Goal: Task Accomplishment & Management: Use online tool/utility

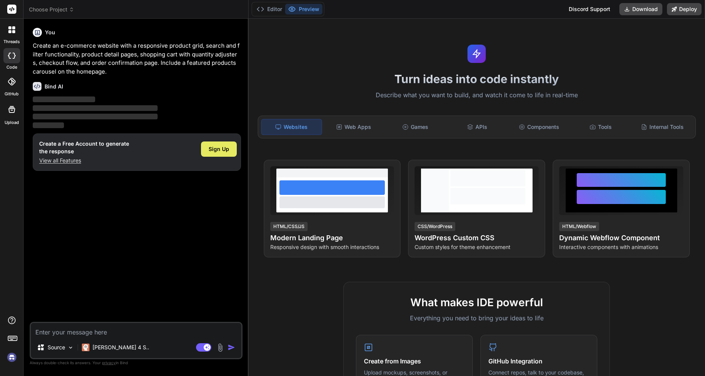
click at [220, 149] on span "Sign Up" at bounding box center [219, 149] width 21 height 8
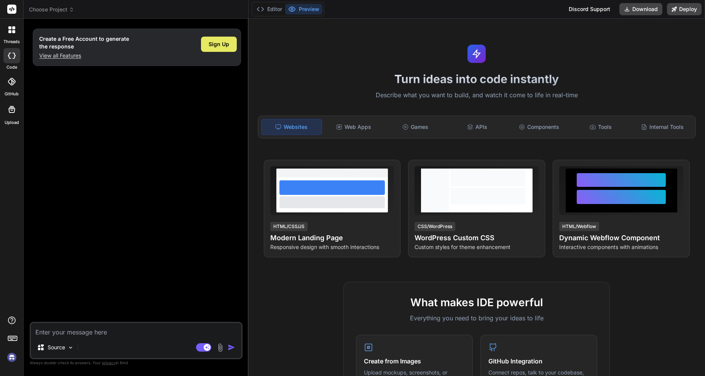
type textarea "x"
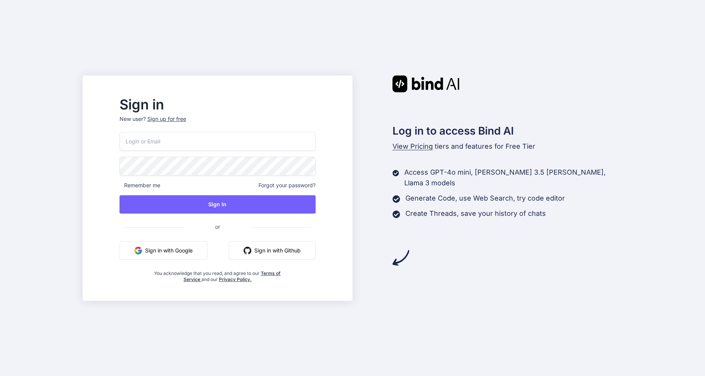
click at [286, 252] on button "Sign in with Github" at bounding box center [272, 250] width 87 height 18
click at [310, 249] on button "Sign in with Github" at bounding box center [272, 250] width 87 height 18
click at [307, 251] on button "Sign in with Github" at bounding box center [272, 250] width 87 height 18
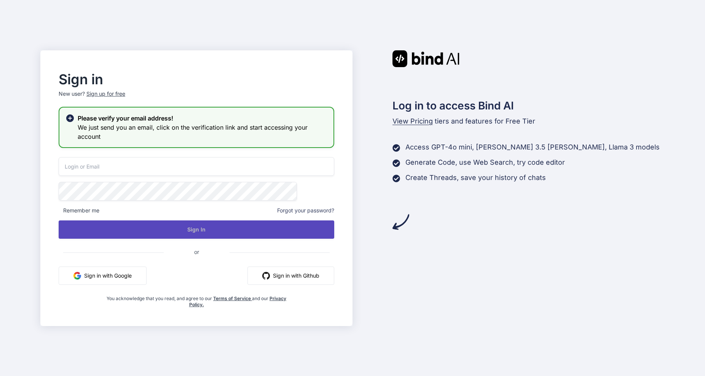
click at [267, 234] on button "Sign In" at bounding box center [197, 229] width 276 height 18
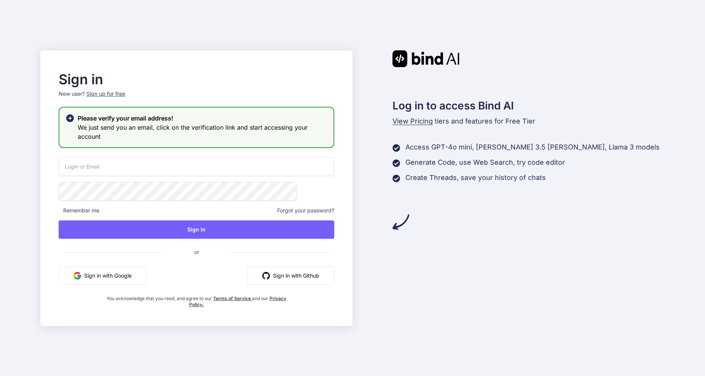
click at [295, 273] on button "Sign in with Github" at bounding box center [291, 275] width 87 height 18
click at [125, 94] on div "Sign up for free" at bounding box center [105, 94] width 39 height 8
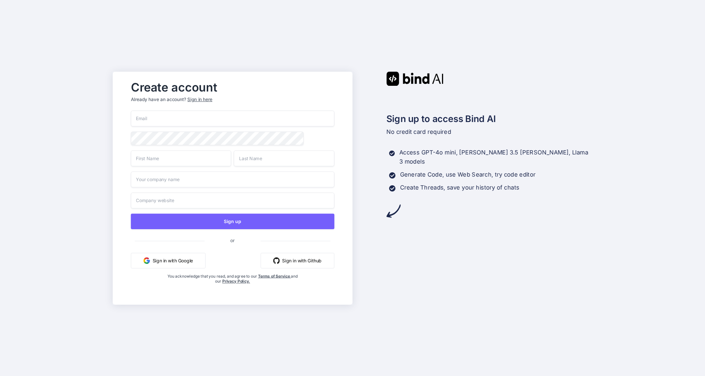
click at [293, 260] on button "Sign in with Github" at bounding box center [298, 260] width 74 height 16
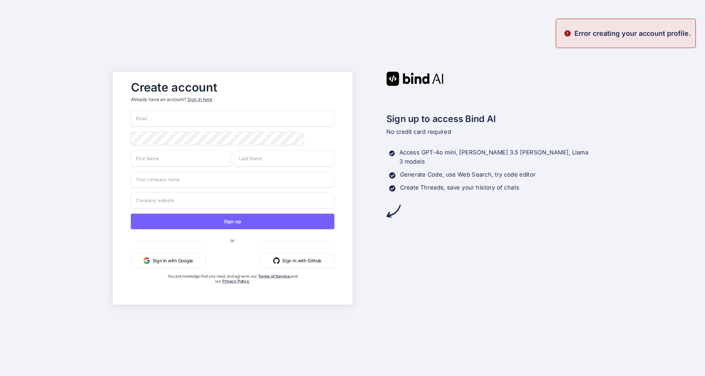
click at [595, 32] on p "Error creating your account profile." at bounding box center [633, 33] width 117 height 10
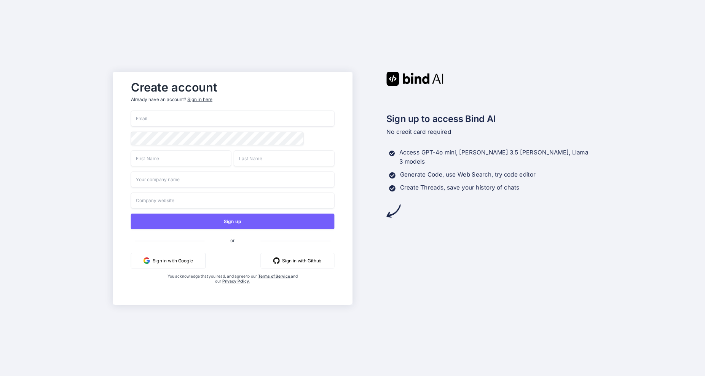
click at [282, 275] on link "Terms of Service" at bounding box center [274, 275] width 33 height 5
click at [289, 262] on button "Sign in with Github" at bounding box center [298, 260] width 74 height 16
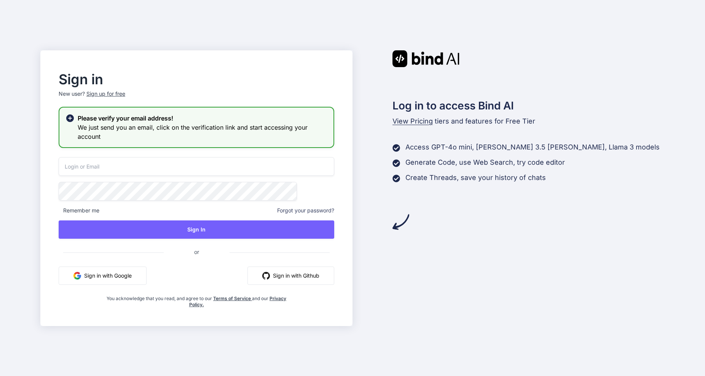
click at [299, 274] on button "Sign in with Github" at bounding box center [291, 275] width 87 height 18
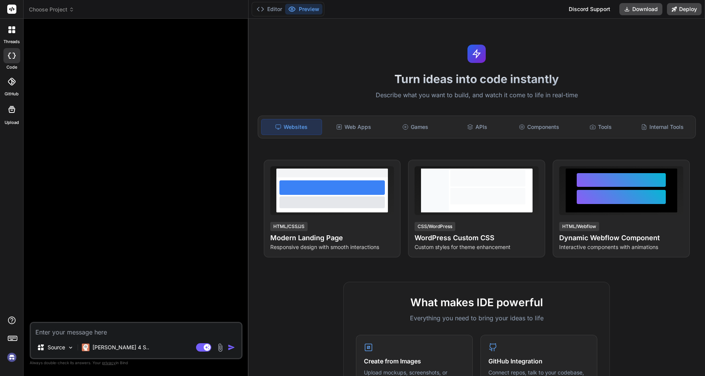
drag, startPoint x: 161, startPoint y: 241, endPoint x: 190, endPoint y: 265, distance: 38.0
click at [161, 241] on div at bounding box center [136, 173] width 211 height 297
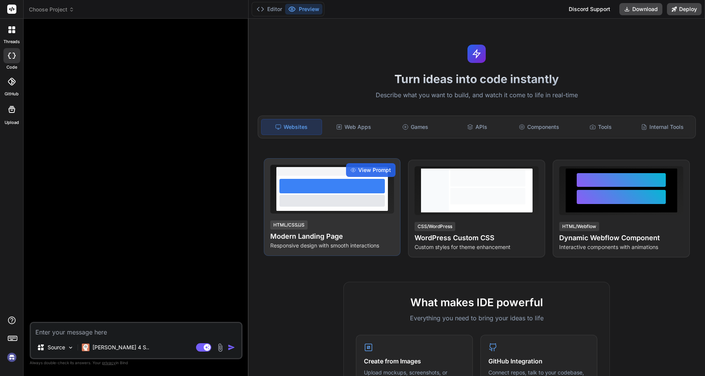
click at [365, 221] on div "HTML/CSS/JS Modern Landing Page Responsive design with smooth interactions" at bounding box center [332, 234] width 124 height 30
click at [297, 222] on div "HTML/CSS/JS" at bounding box center [288, 224] width 37 height 9
click at [345, 204] on div at bounding box center [333, 200] width 106 height 11
click at [316, 240] on h4 "Modern Landing Page" at bounding box center [332, 236] width 124 height 11
click at [327, 198] on div at bounding box center [333, 200] width 106 height 11
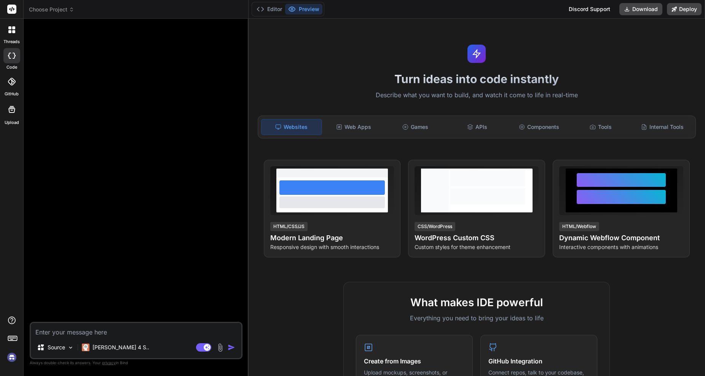
click at [9, 31] on icon at bounding box center [9, 31] width 3 height 3
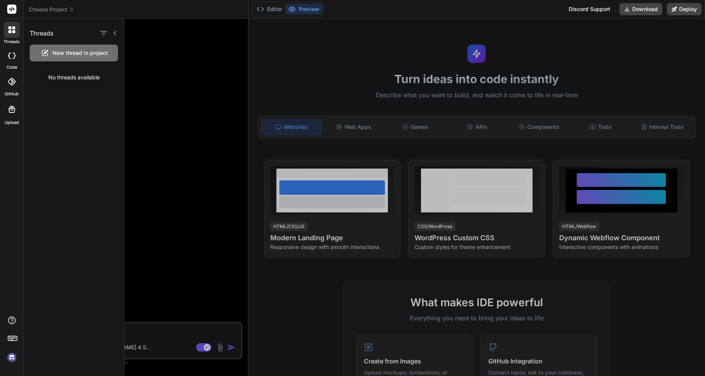
click at [74, 54] on span "New thread in project" at bounding box center [80, 53] width 55 height 8
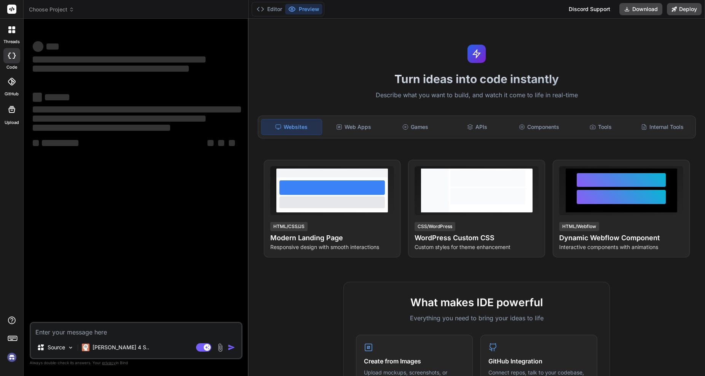
type textarea "x"
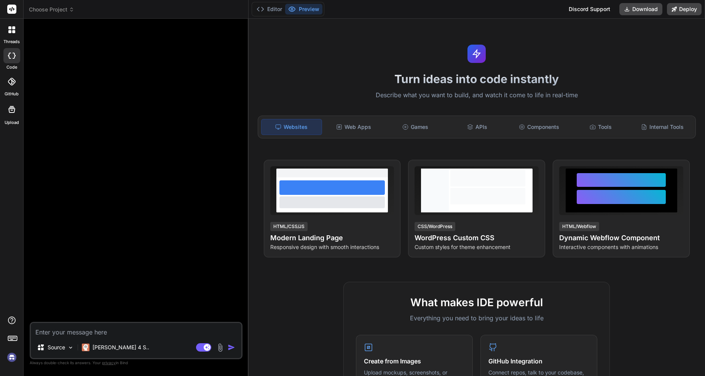
click at [13, 11] on rect at bounding box center [11, 9] width 9 height 9
click at [357, 127] on div "Web Apps" at bounding box center [354, 127] width 60 height 16
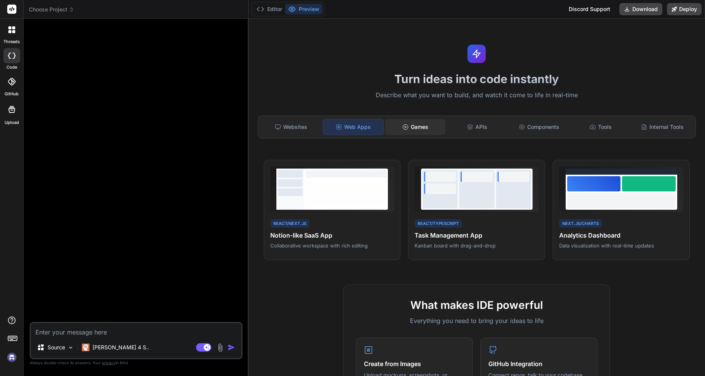
click at [416, 126] on div "Games" at bounding box center [415, 127] width 60 height 16
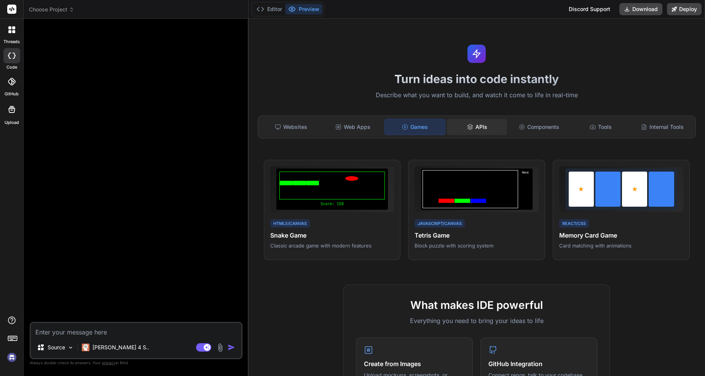
click at [480, 126] on div "APIs" at bounding box center [477, 127] width 60 height 16
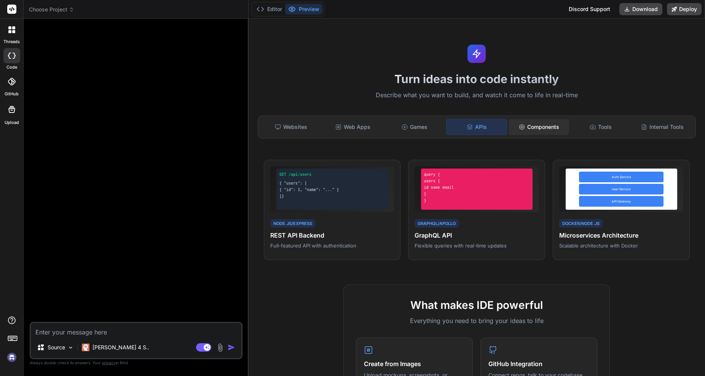
click at [545, 126] on div "Components" at bounding box center [539, 127] width 60 height 16
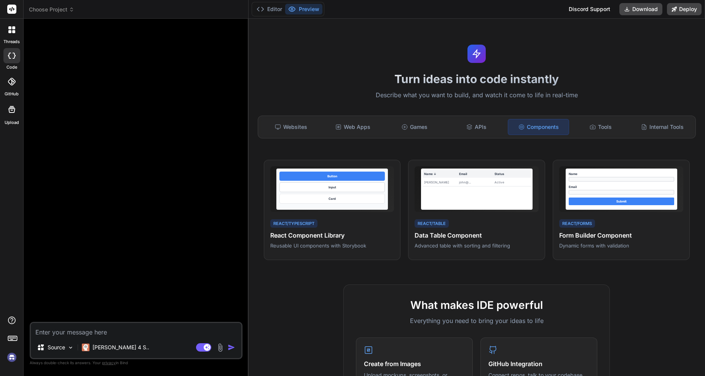
click at [12, 9] on icon at bounding box center [12, 9] width 6 height 5
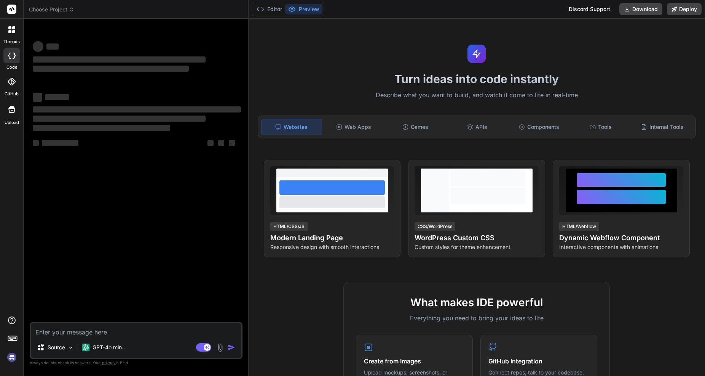
click at [15, 11] on rect at bounding box center [11, 9] width 9 height 9
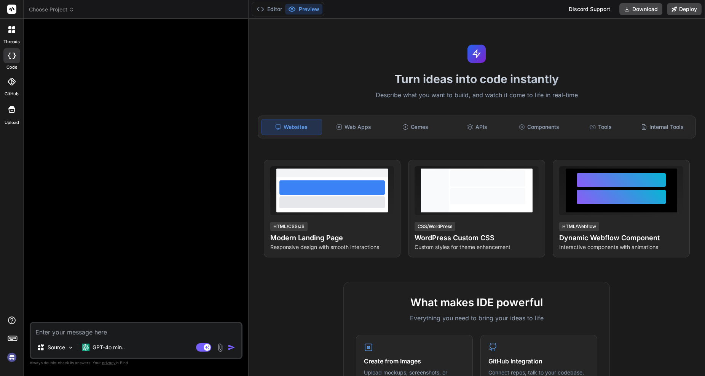
click at [10, 10] on icon at bounding box center [12, 9] width 6 height 5
click at [43, 11] on span "Choose Project" at bounding box center [51, 10] width 45 height 8
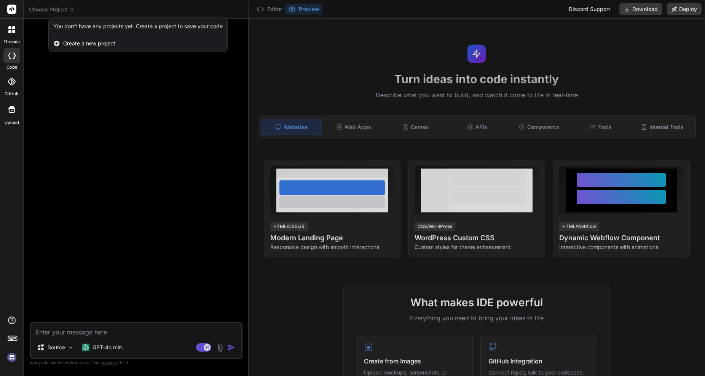
click at [16, 32] on div at bounding box center [12, 30] width 16 height 16
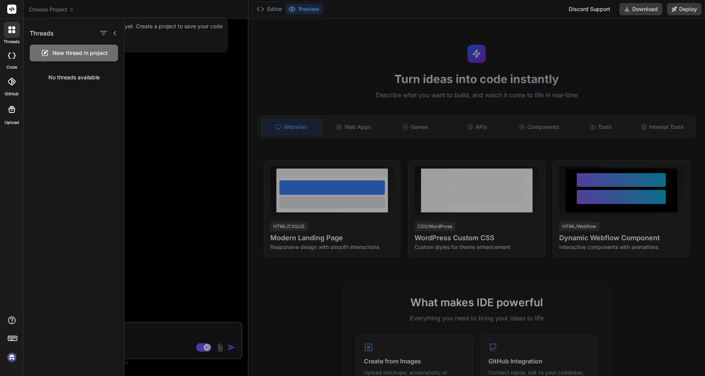
click at [46, 29] on h1 "Threads" at bounding box center [42, 33] width 24 height 9
drag, startPoint x: 52, startPoint y: 54, endPoint x: 48, endPoint y: 54, distance: 3.9
click at [51, 54] on div "New thread in project" at bounding box center [74, 53] width 88 height 17
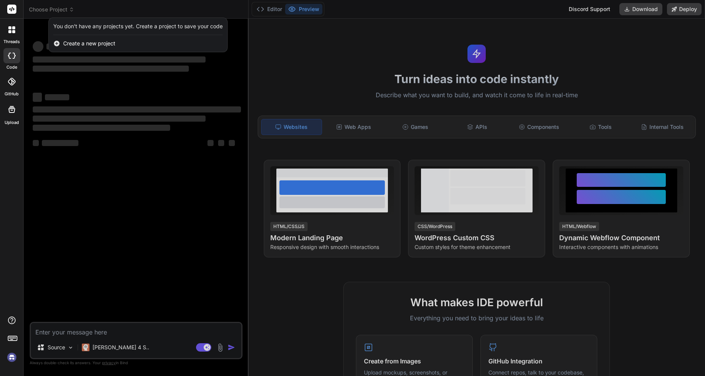
click at [14, 110] on icon at bounding box center [11, 109] width 9 height 9
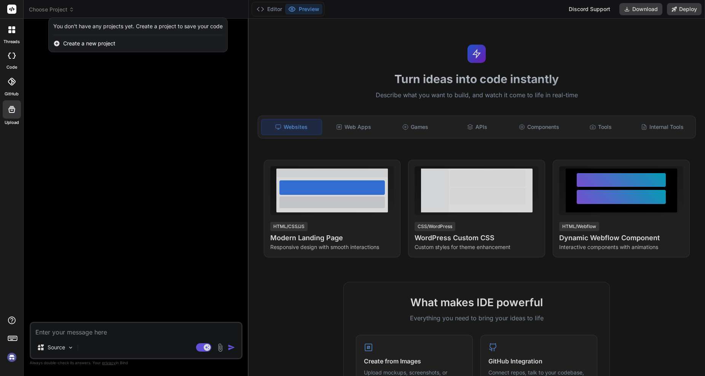
click at [16, 30] on div at bounding box center [12, 30] width 16 height 16
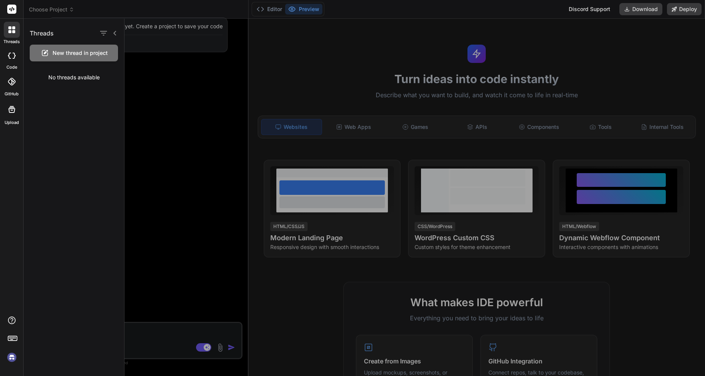
click at [69, 53] on span "New thread in project" at bounding box center [80, 53] width 55 height 8
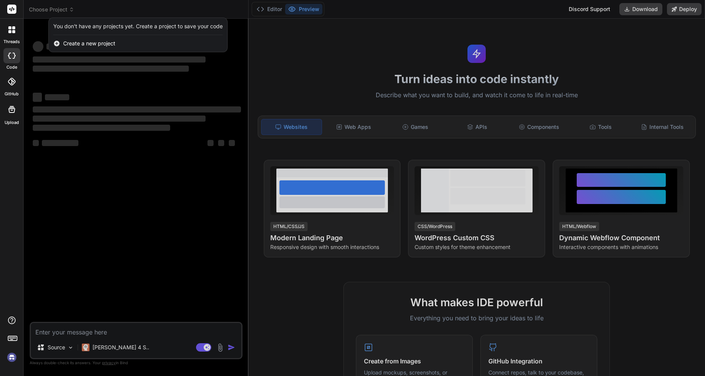
type textarea "x"
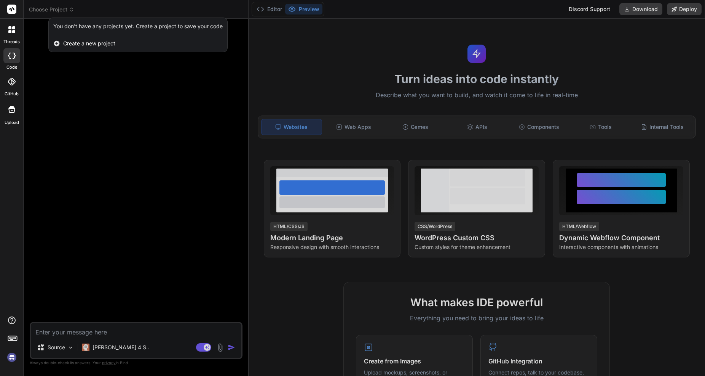
click at [93, 42] on span "Create a new project" at bounding box center [89, 44] width 52 height 8
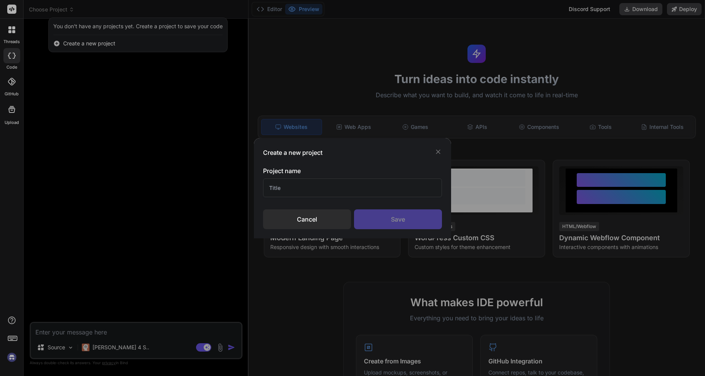
click at [317, 189] on input "text" at bounding box center [352, 187] width 179 height 19
type input "HI"
click at [375, 211] on div "Save" at bounding box center [398, 219] width 88 height 20
type textarea "x"
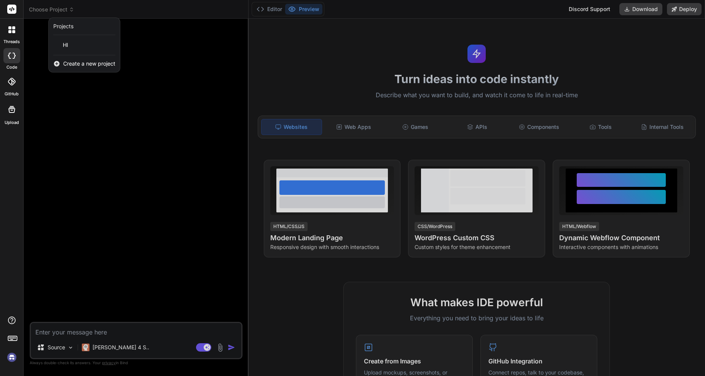
click at [352, 199] on div at bounding box center [352, 188] width 705 height 376
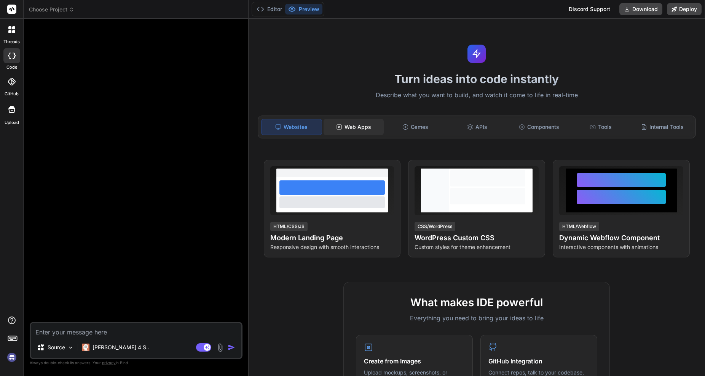
click at [343, 130] on div "Web Apps" at bounding box center [354, 127] width 60 height 16
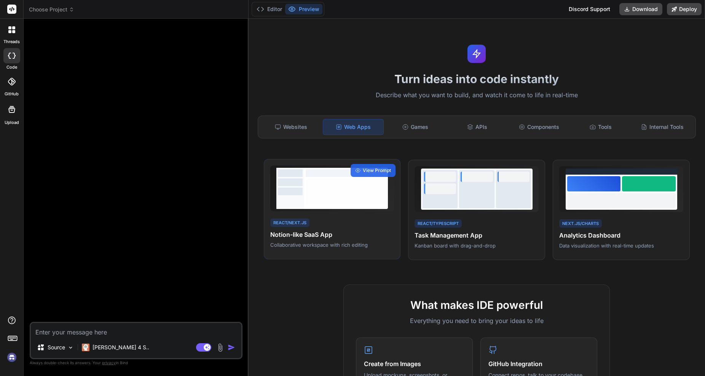
click at [313, 189] on div at bounding box center [346, 191] width 81 height 27
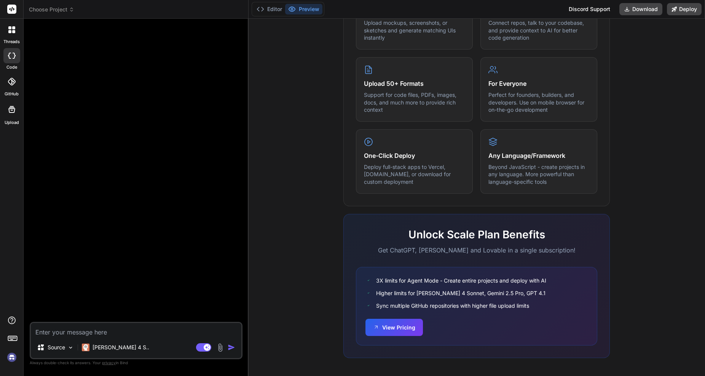
scroll to position [353, 0]
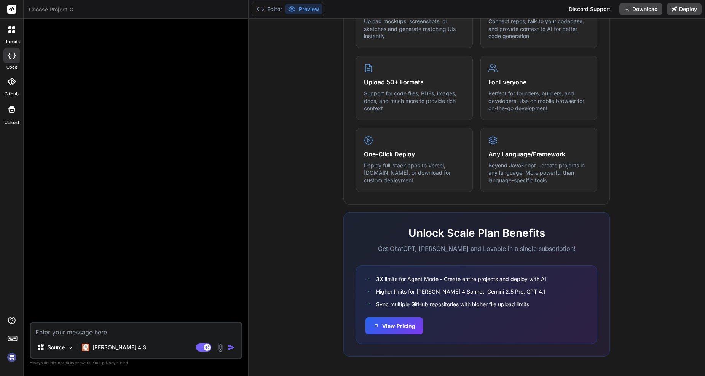
click at [229, 346] on img "button" at bounding box center [232, 347] width 8 height 8
click at [12, 116] on div at bounding box center [12, 109] width 18 height 18
click at [14, 337] on icon at bounding box center [12, 337] width 11 height 11
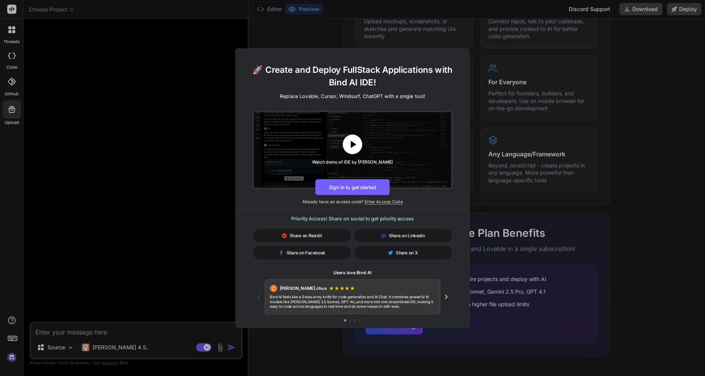
click at [354, 141] on icon at bounding box center [353, 144] width 12 height 12
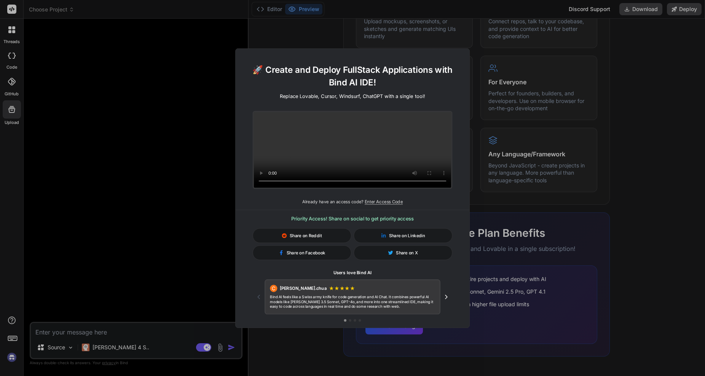
click at [144, 189] on div "🚀 Create and Deploy FullStack Applications with Bind AI IDE! Replace Lovable, C…" at bounding box center [352, 188] width 705 height 376
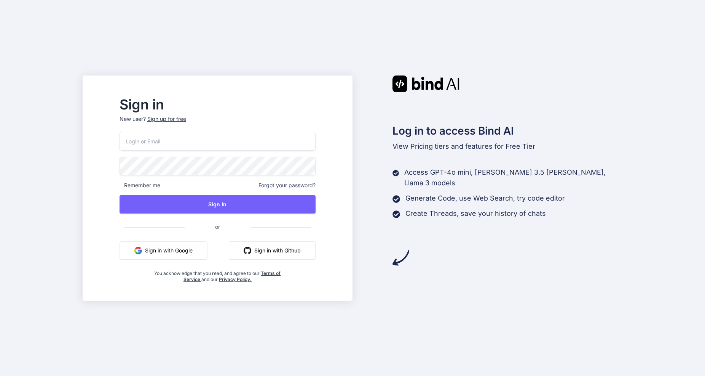
click at [280, 251] on button "Sign in with Github" at bounding box center [272, 250] width 87 height 18
